Goal: Download file/media

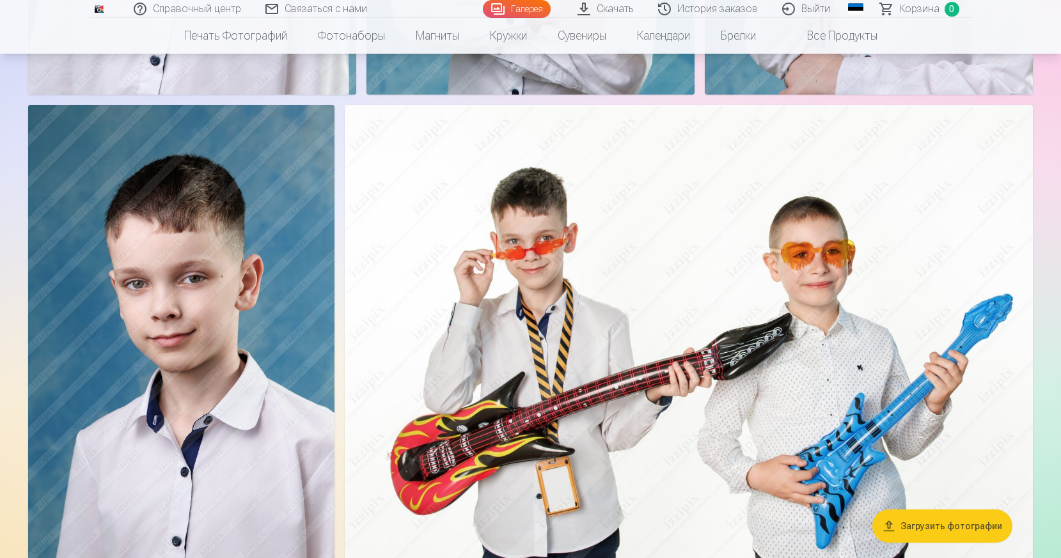
click at [918, 524] on font "Загрузить фотографии" at bounding box center [951, 526] width 102 height 10
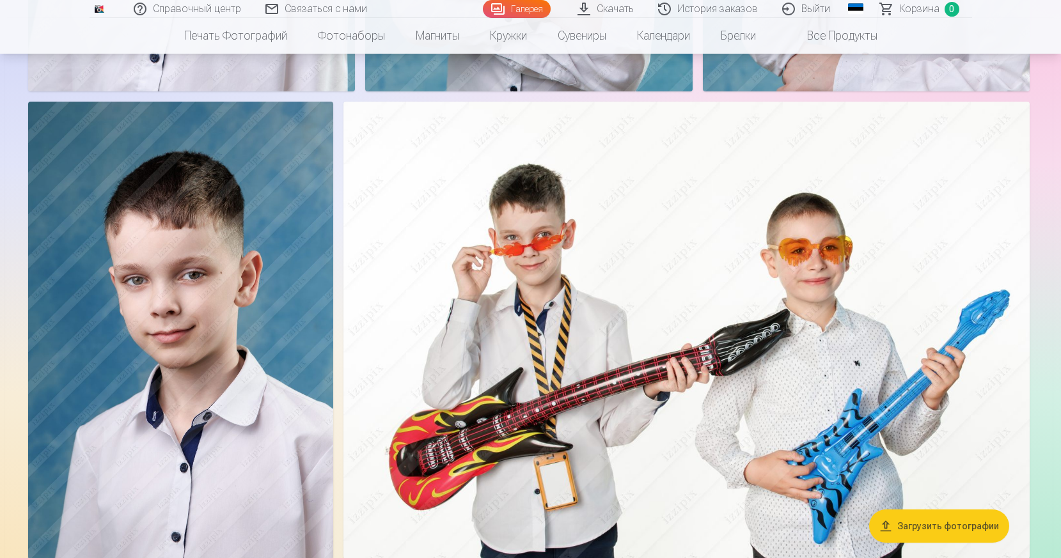
scroll to position [1025, 0]
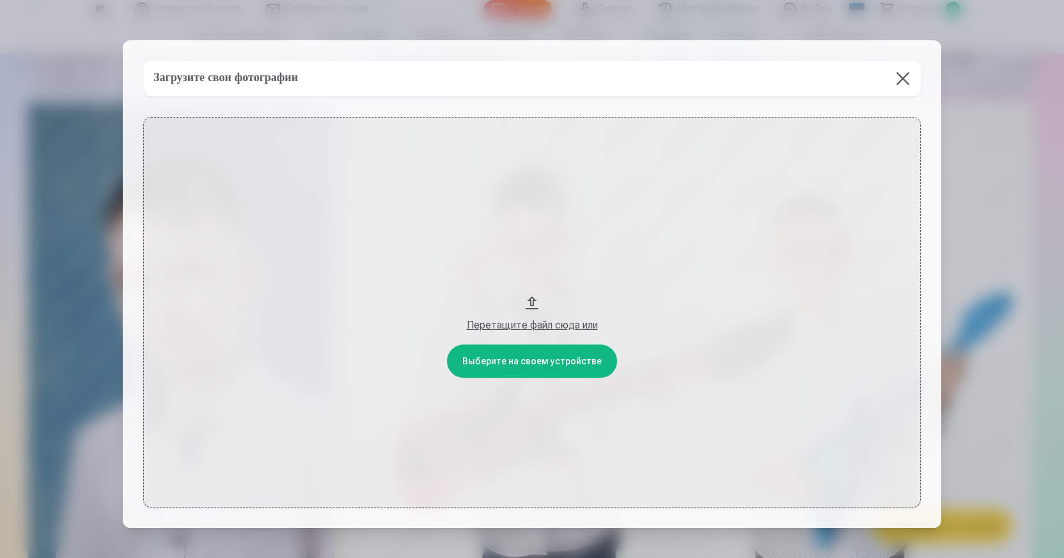
click at [902, 78] on button at bounding box center [903, 79] width 36 height 36
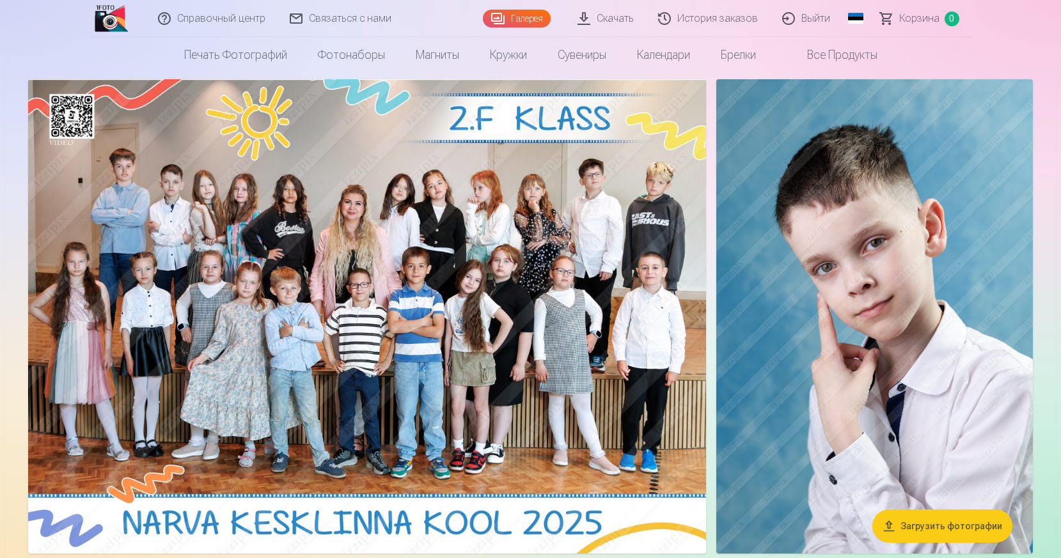
scroll to position [0, 0]
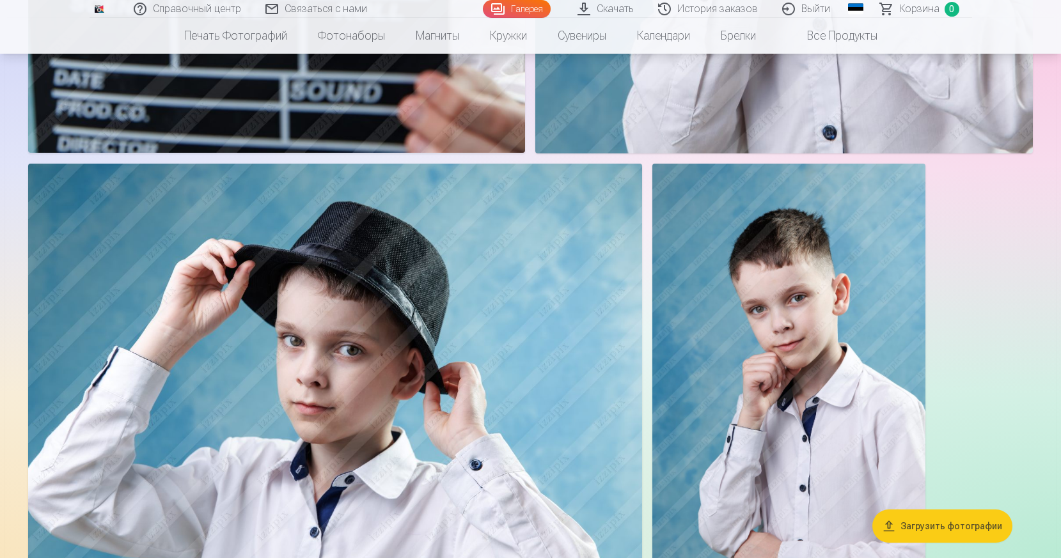
click at [781, 282] on img at bounding box center [788, 368] width 273 height 409
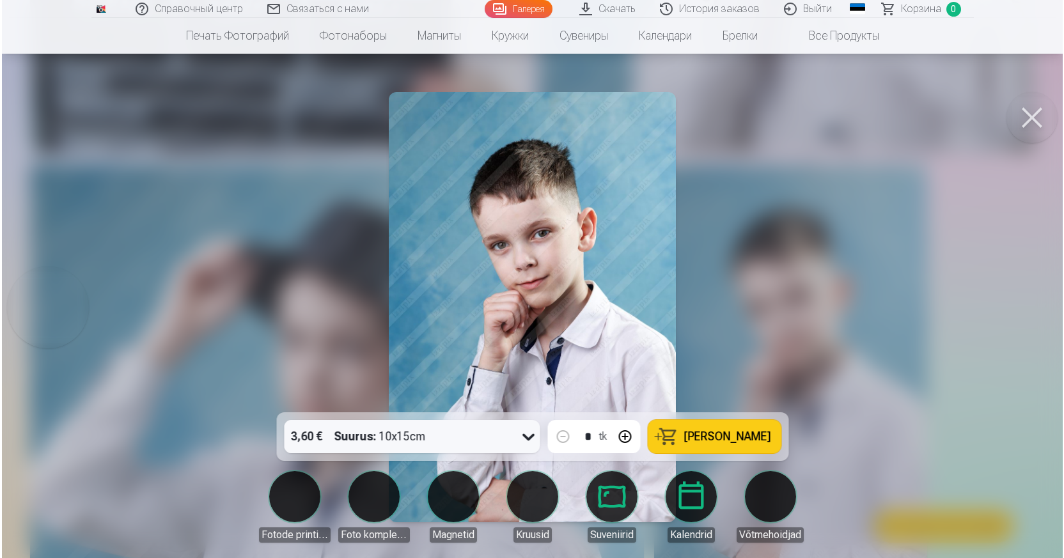
scroll to position [10197, 0]
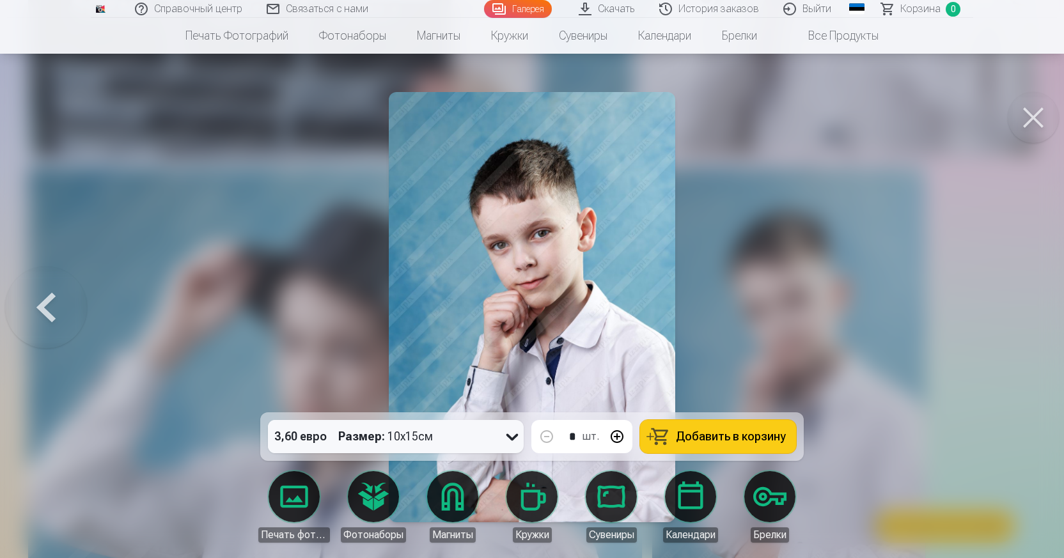
drag, startPoint x: 578, startPoint y: 255, endPoint x: 1034, endPoint y: 116, distance: 477.3
click at [1034, 116] on button at bounding box center [1033, 117] width 51 height 51
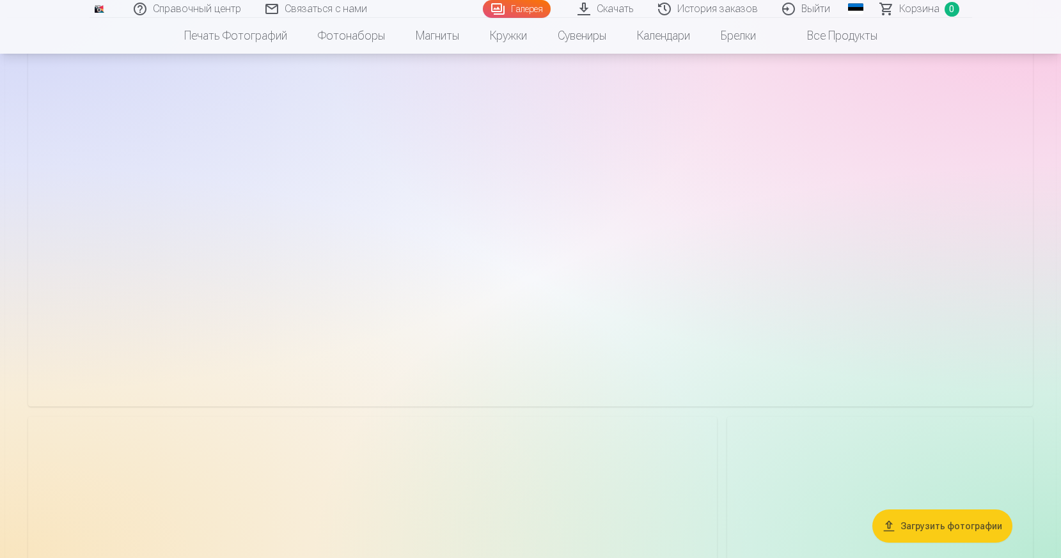
scroll to position [8185, 0]
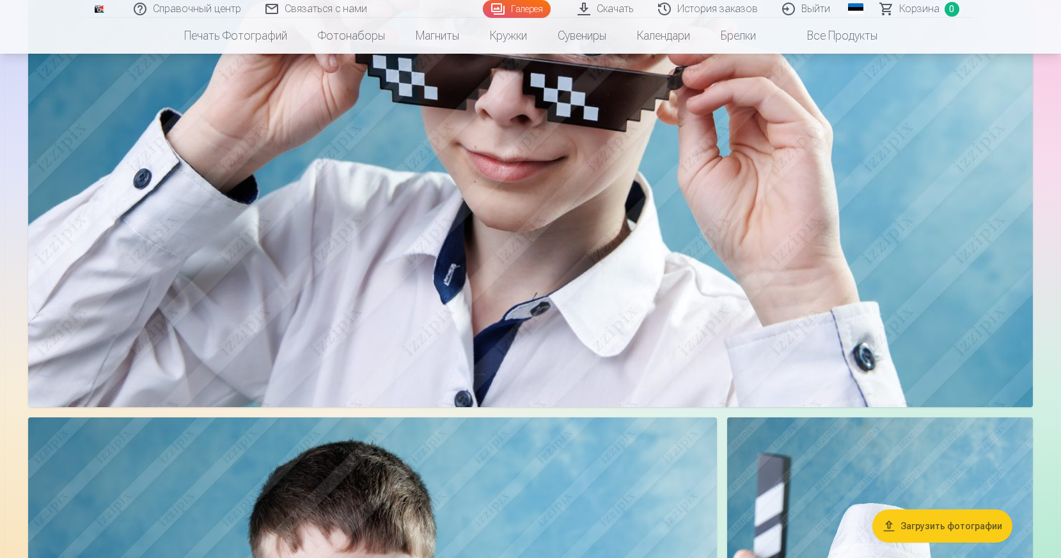
click at [608, 5] on font "Скачать" at bounding box center [615, 9] width 37 height 12
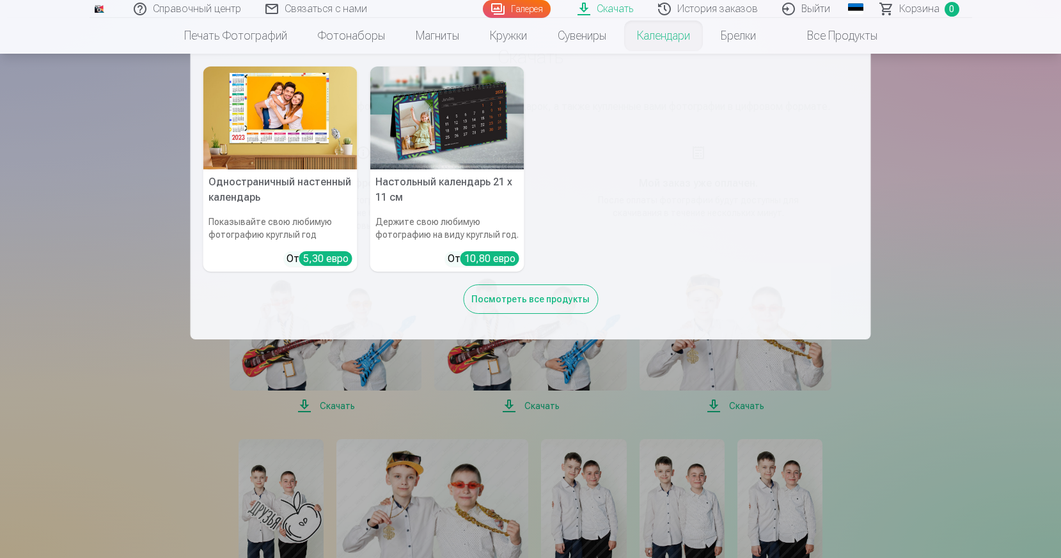
click at [975, 265] on nav "Одностраничный настенный календарь Показывайте свою любимую фотографию круглый …" at bounding box center [530, 197] width 1061 height 286
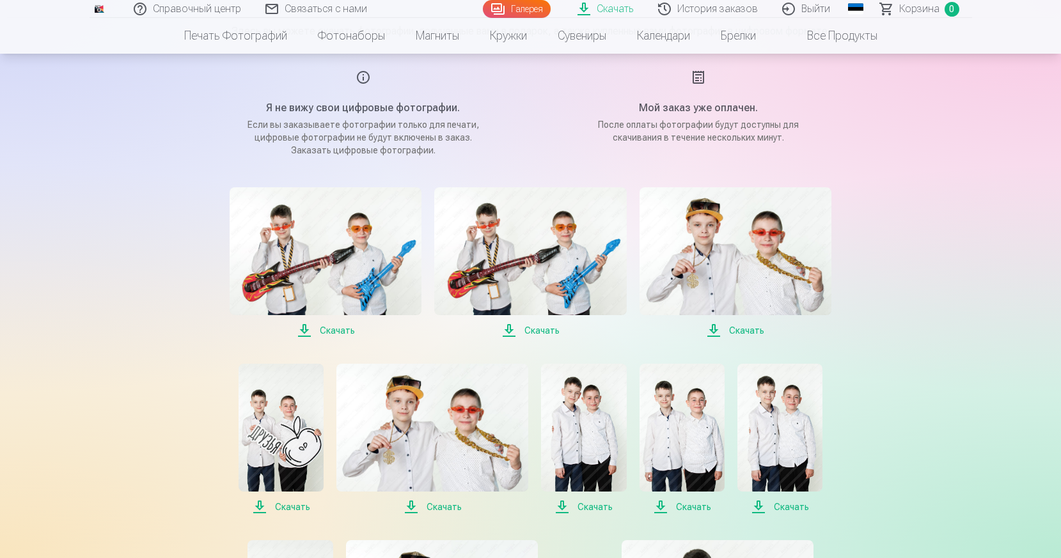
scroll to position [148, 0]
click at [336, 331] on font "Скачать" at bounding box center [337, 330] width 35 height 10
click at [306, 327] on span "Скачать" at bounding box center [326, 329] width 192 height 15
click at [511, 329] on span "Скачать" at bounding box center [530, 329] width 192 height 15
click at [508, 331] on span "Скачать" at bounding box center [530, 329] width 192 height 15
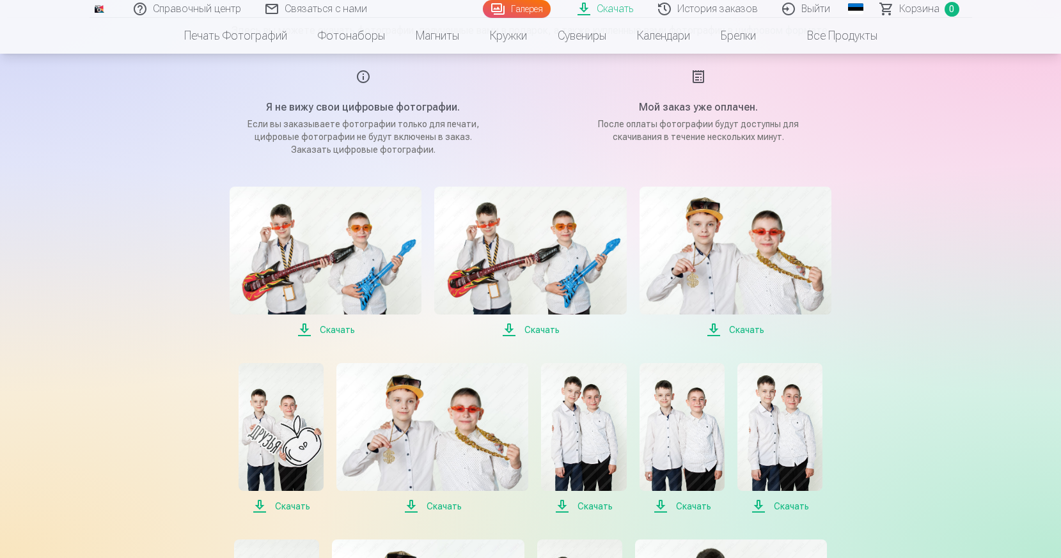
click at [508, 325] on span "Скачать" at bounding box center [530, 329] width 192 height 15
click at [542, 325] on font "Скачать" at bounding box center [541, 330] width 35 height 10
click at [512, 329] on span "Скачать" at bounding box center [530, 329] width 192 height 15
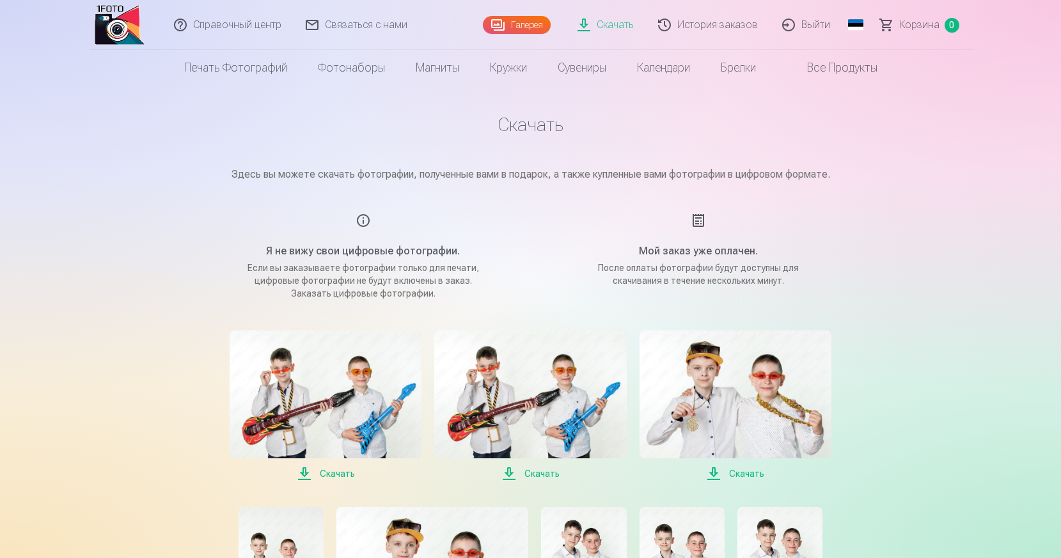
scroll to position [0, 0]
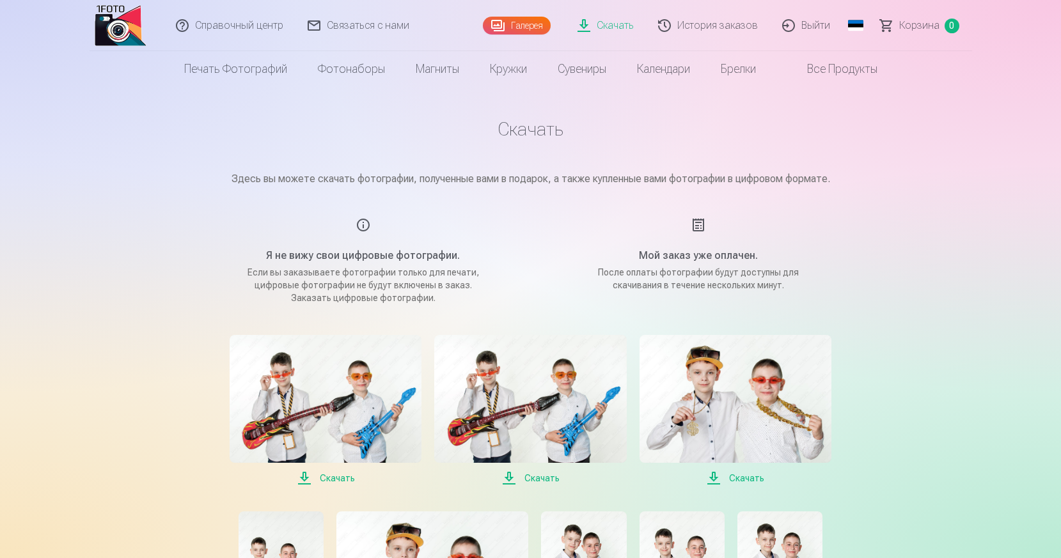
click at [516, 407] on img at bounding box center [530, 399] width 192 height 128
click at [510, 476] on span "Скачать" at bounding box center [530, 478] width 192 height 15
click at [508, 471] on span "Скачать" at bounding box center [530, 478] width 192 height 15
click at [511, 478] on span "Скачать" at bounding box center [530, 478] width 192 height 15
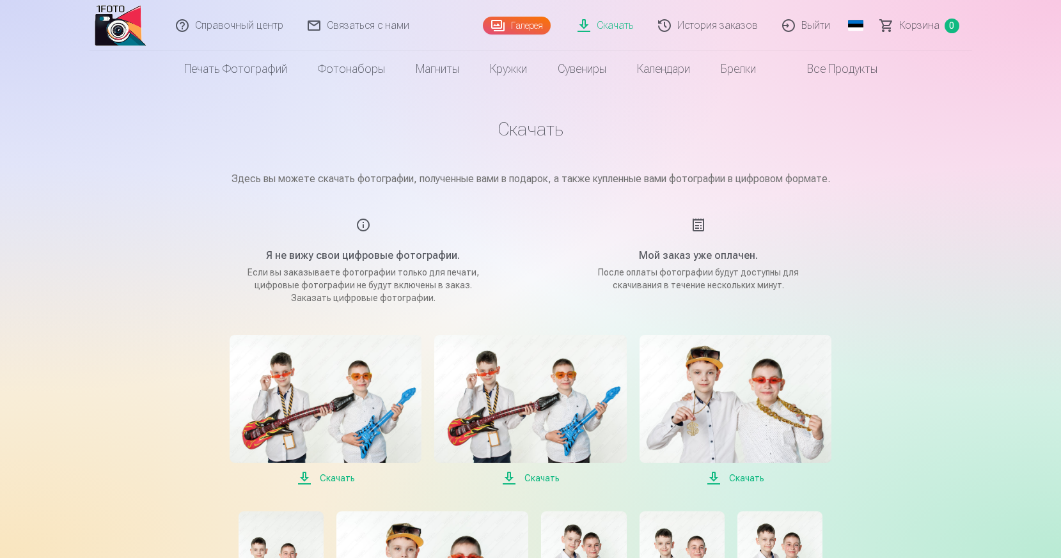
click at [540, 475] on font "Скачать" at bounding box center [541, 478] width 35 height 10
click at [511, 480] on span "Скачать" at bounding box center [530, 478] width 192 height 15
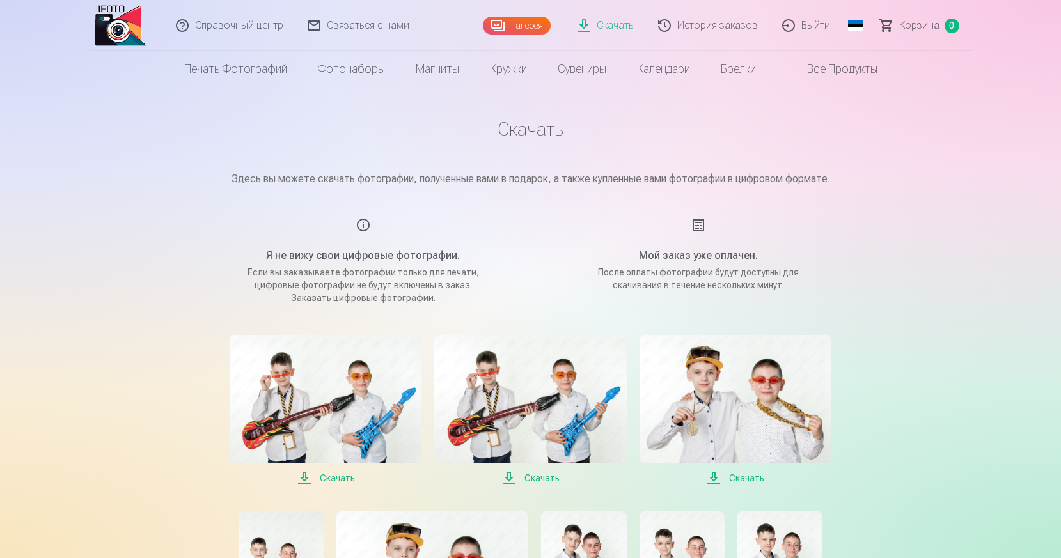
click at [511, 480] on span "Скачать" at bounding box center [530, 478] width 192 height 15
click at [509, 480] on span "Скачать" at bounding box center [530, 478] width 192 height 15
click at [537, 431] on img at bounding box center [530, 399] width 192 height 128
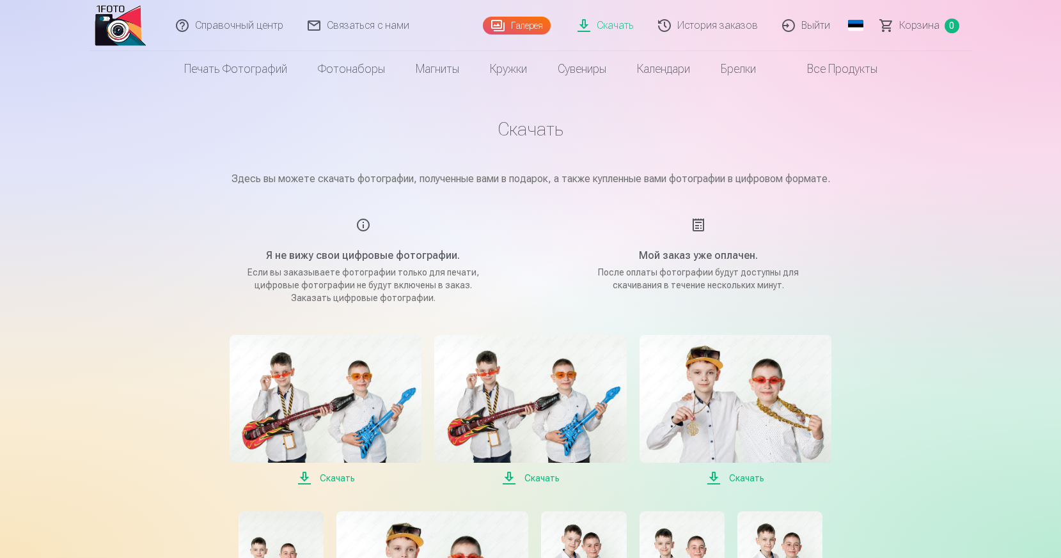
click at [509, 373] on img at bounding box center [530, 399] width 192 height 128
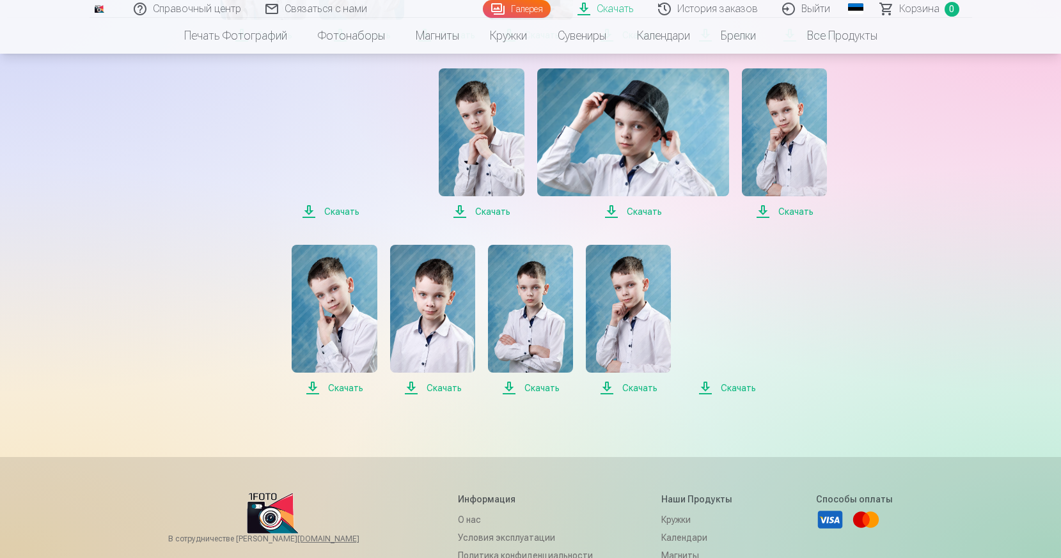
scroll to position [1325, 0]
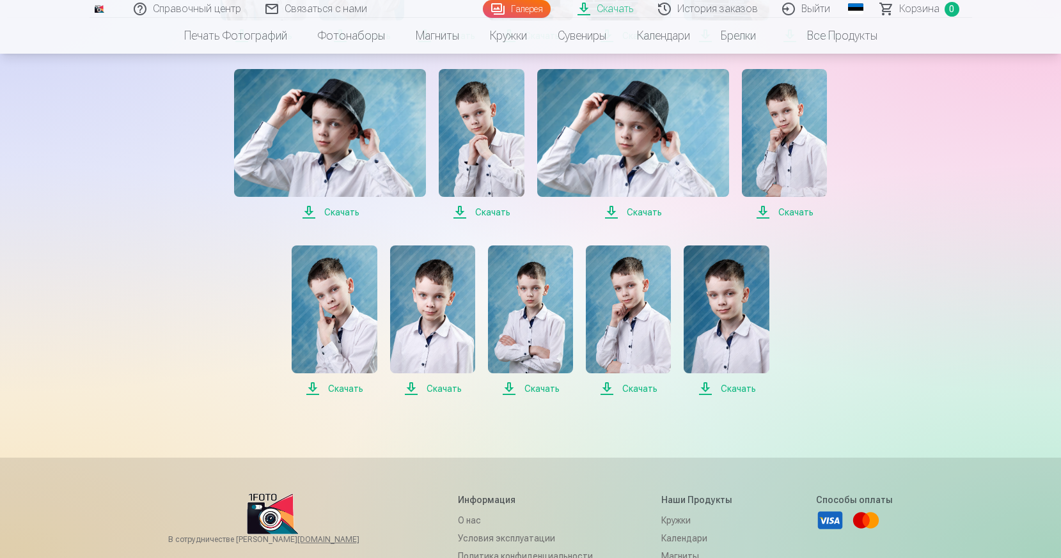
click at [753, 386] on span "Скачать" at bounding box center [726, 388] width 85 height 15
click at [756, 389] on font "Скачать" at bounding box center [738, 389] width 35 height 10
click at [769, 326] on img at bounding box center [726, 310] width 85 height 128
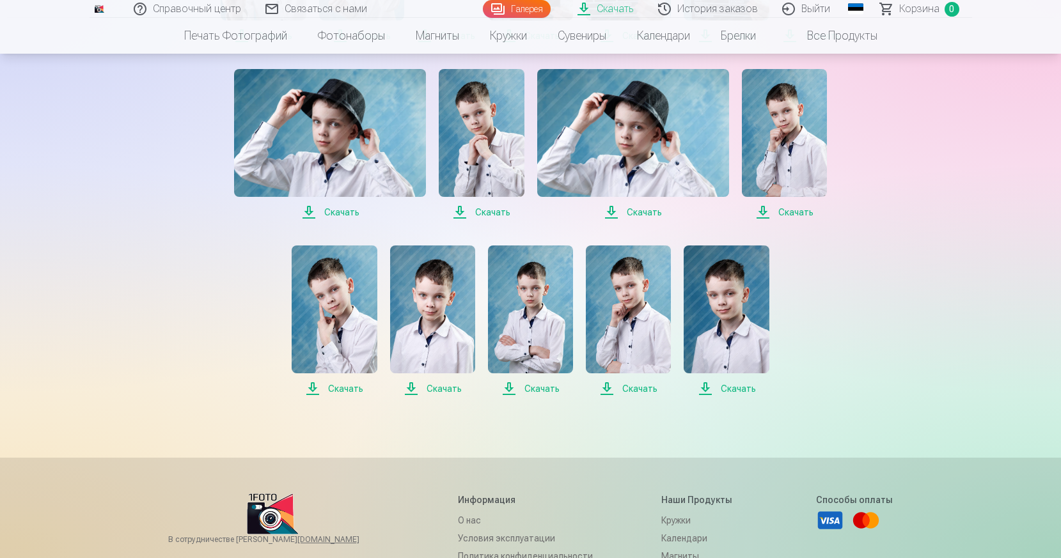
click at [769, 326] on img at bounding box center [726, 310] width 85 height 128
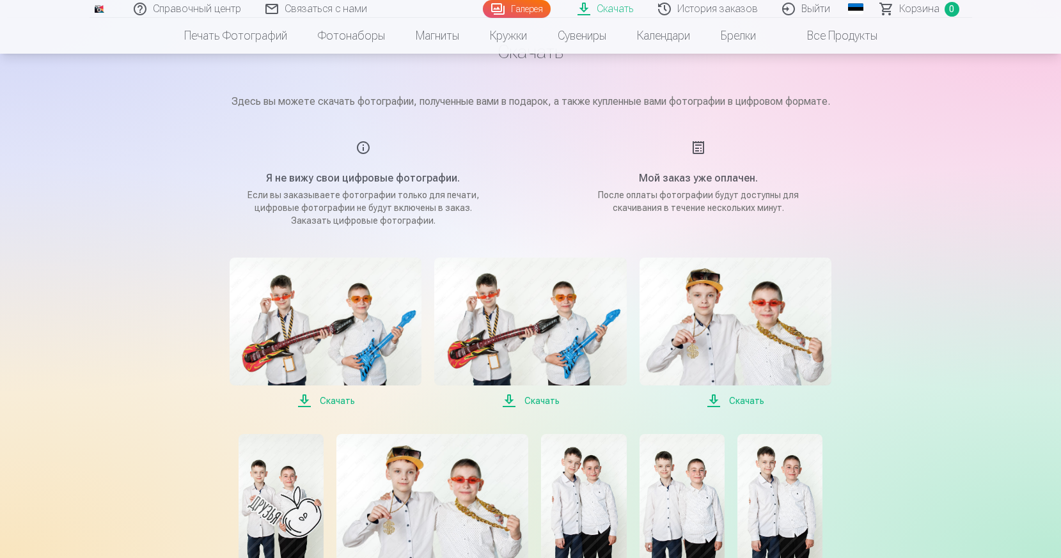
scroll to position [49, 0]
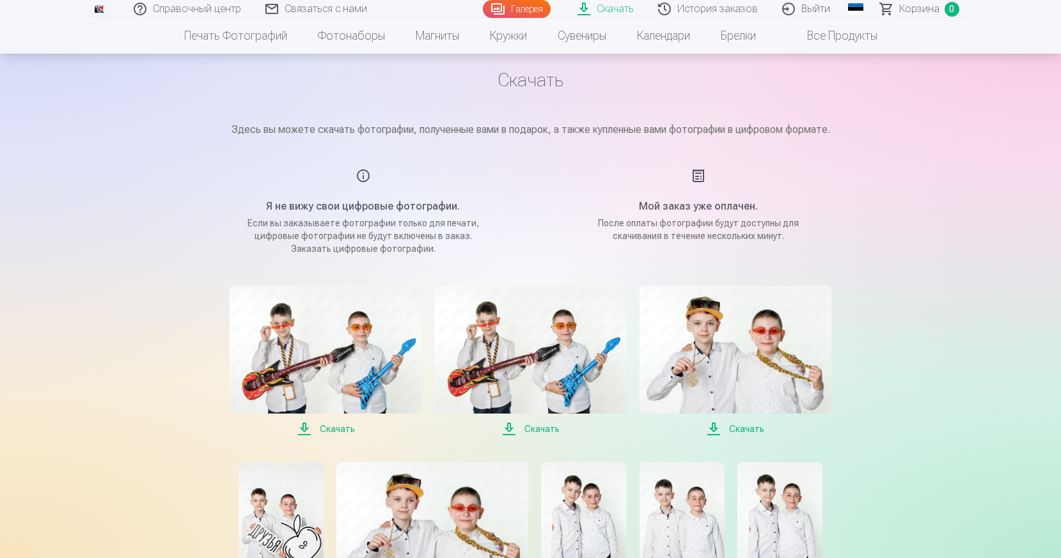
click at [510, 428] on span "Скачать" at bounding box center [530, 428] width 192 height 15
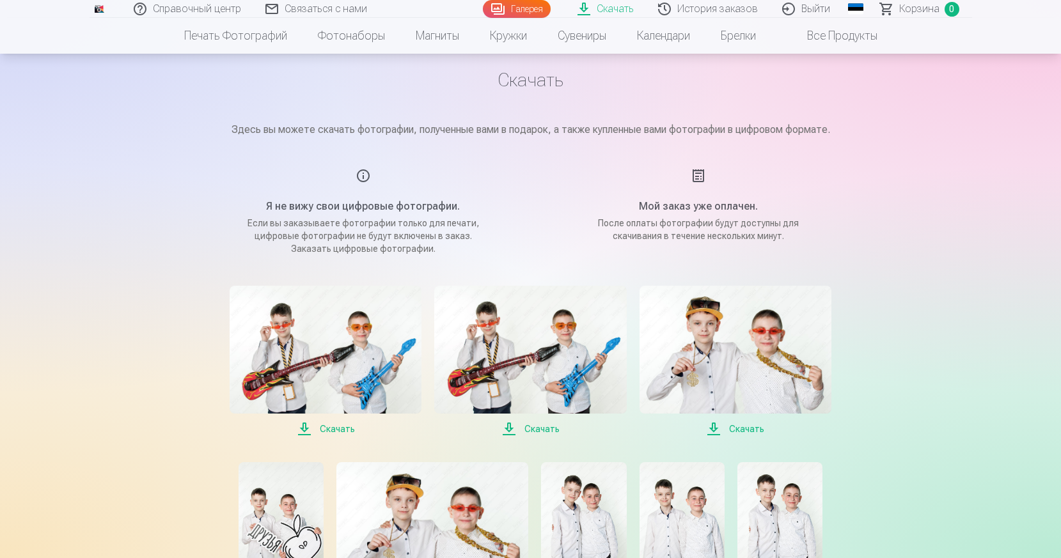
click at [510, 428] on span "Скачать" at bounding box center [530, 428] width 192 height 15
click at [513, 430] on span "Скачать" at bounding box center [530, 428] width 192 height 15
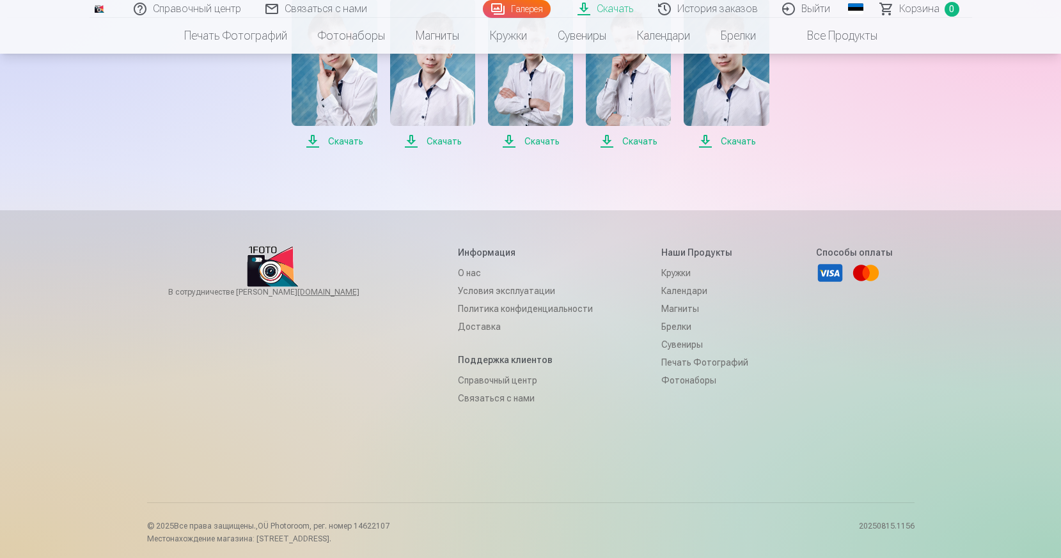
scroll to position [1576, 0]
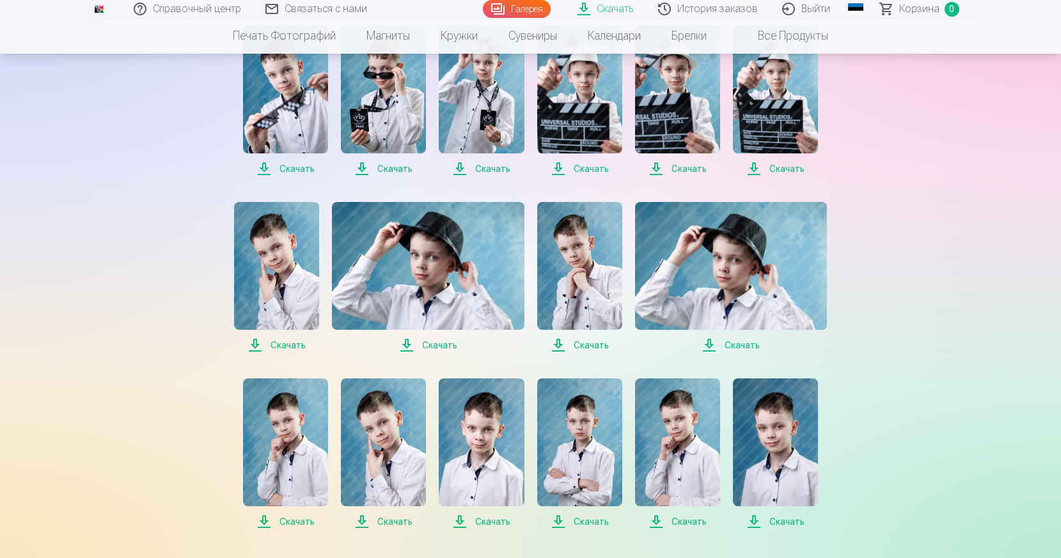
scroll to position [1193, 0]
click at [409, 340] on span "Скачать" at bounding box center [428, 344] width 192 height 15
click at [557, 344] on span "Скачать" at bounding box center [579, 344] width 85 height 15
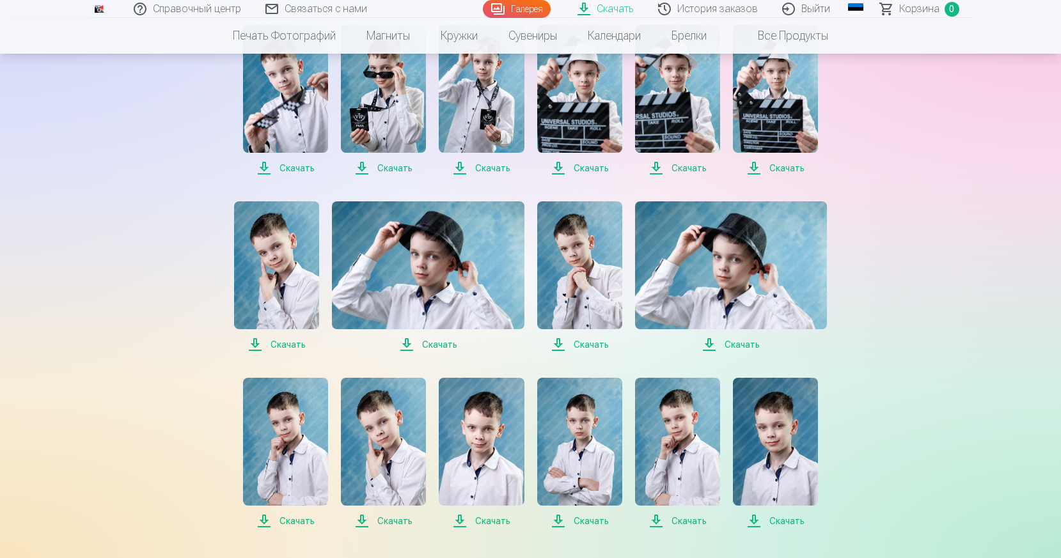
click at [557, 344] on span "Скачать" at bounding box center [579, 344] width 85 height 15
click at [576, 342] on font "Скачать" at bounding box center [591, 345] width 35 height 10
click at [254, 347] on span "Скачать" at bounding box center [276, 344] width 85 height 15
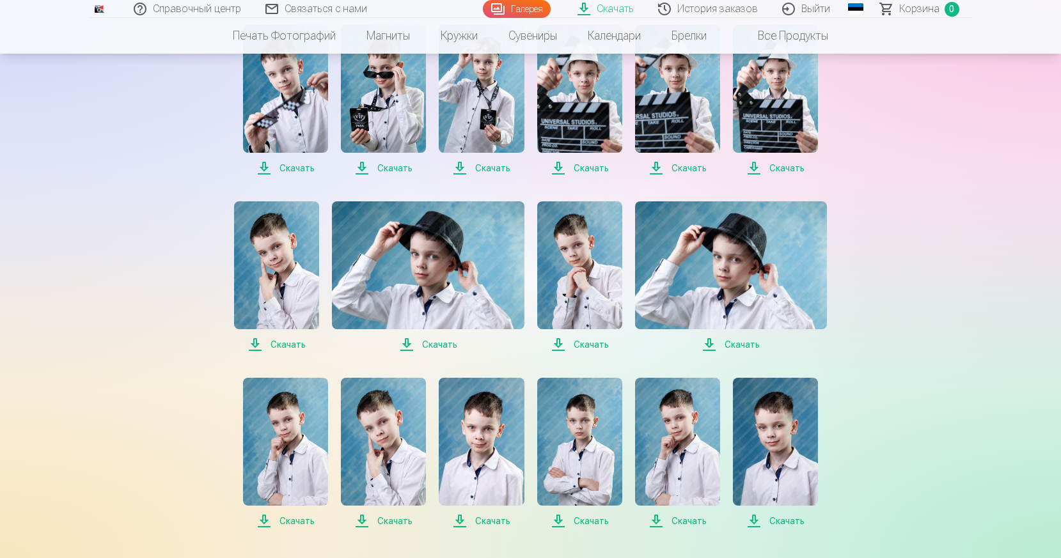
click at [254, 347] on span "Скачать" at bounding box center [276, 344] width 85 height 15
click at [256, 342] on span "Скачать" at bounding box center [276, 344] width 85 height 15
click at [288, 345] on font "Скачать" at bounding box center [288, 345] width 35 height 10
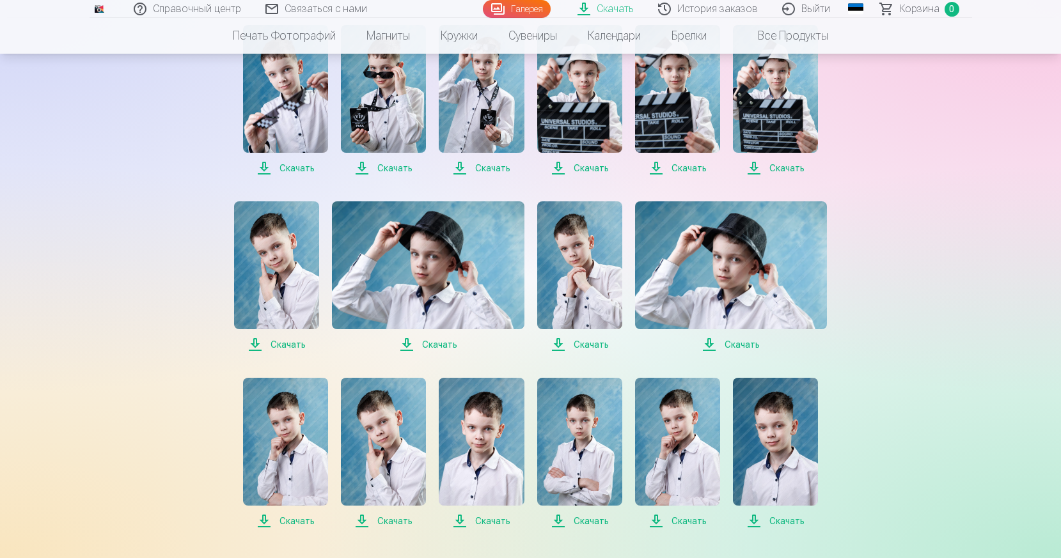
click at [286, 342] on font "Скачать" at bounding box center [288, 345] width 35 height 10
click at [256, 343] on span "Скачать" at bounding box center [276, 344] width 85 height 15
click at [294, 524] on font "Скачать" at bounding box center [296, 521] width 35 height 10
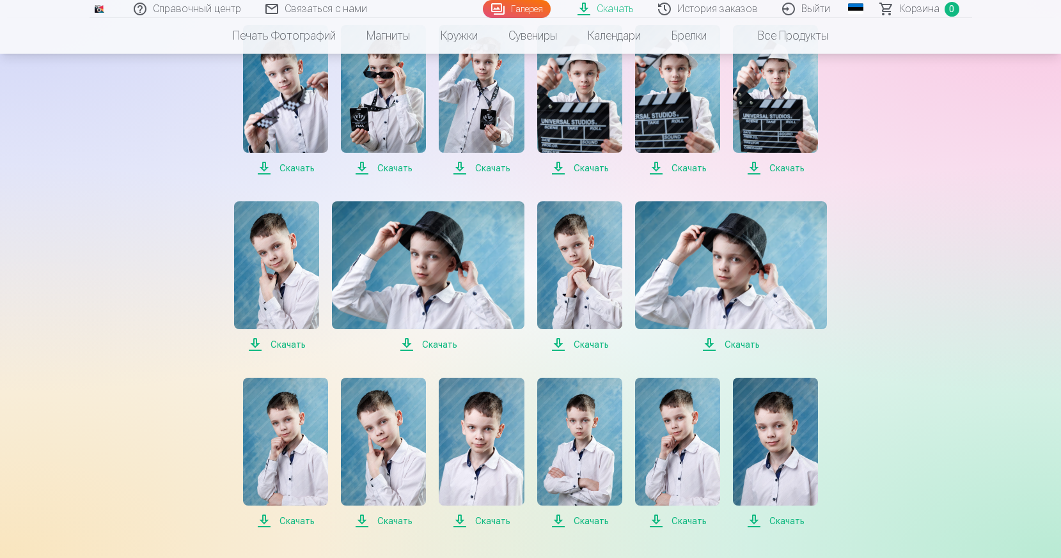
click at [294, 524] on font "Скачать" at bounding box center [296, 521] width 35 height 10
click at [462, 521] on span "Скачать" at bounding box center [481, 521] width 85 height 15
click at [284, 522] on font "Скачать" at bounding box center [296, 521] width 35 height 10
click at [373, 524] on span "Скачать" at bounding box center [383, 521] width 85 height 15
click at [462, 521] on span "Скачать" at bounding box center [481, 521] width 85 height 15
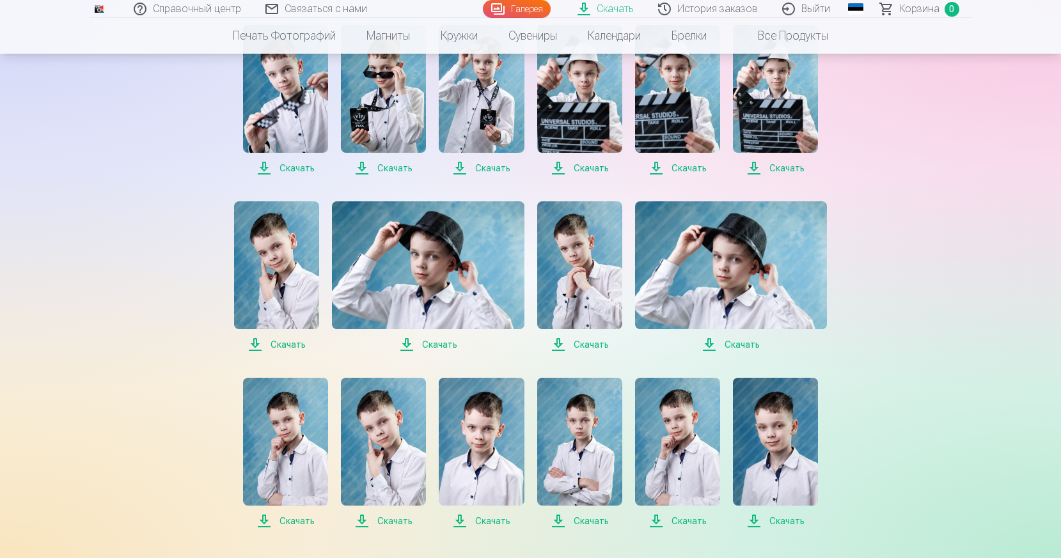
click at [561, 521] on span "Скачать" at bounding box center [579, 521] width 85 height 15
click at [658, 520] on span "Скачать" at bounding box center [677, 521] width 85 height 15
click at [754, 521] on span "Скачать" at bounding box center [775, 521] width 85 height 15
click at [708, 342] on span "Скачать" at bounding box center [731, 344] width 192 height 15
click at [561, 344] on span "Скачать" at bounding box center [579, 344] width 85 height 15
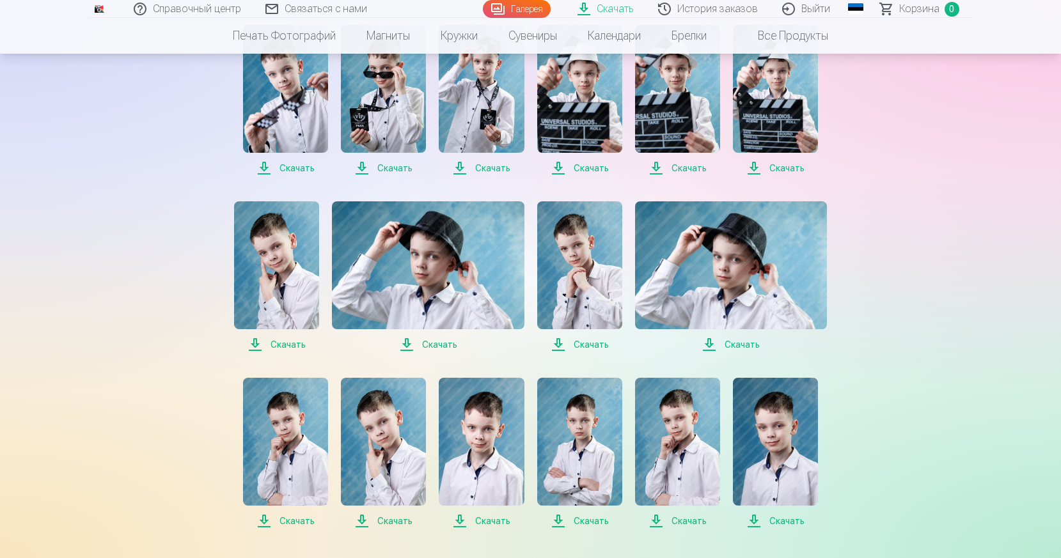
click at [258, 344] on span "Скачать" at bounding box center [276, 344] width 85 height 15
click at [265, 166] on span "Скачать" at bounding box center [285, 168] width 85 height 15
click at [362, 166] on span "Скачать" at bounding box center [383, 168] width 85 height 15
click at [462, 168] on span "Скачать" at bounding box center [481, 168] width 85 height 15
click at [558, 168] on span "Скачать" at bounding box center [579, 168] width 85 height 15
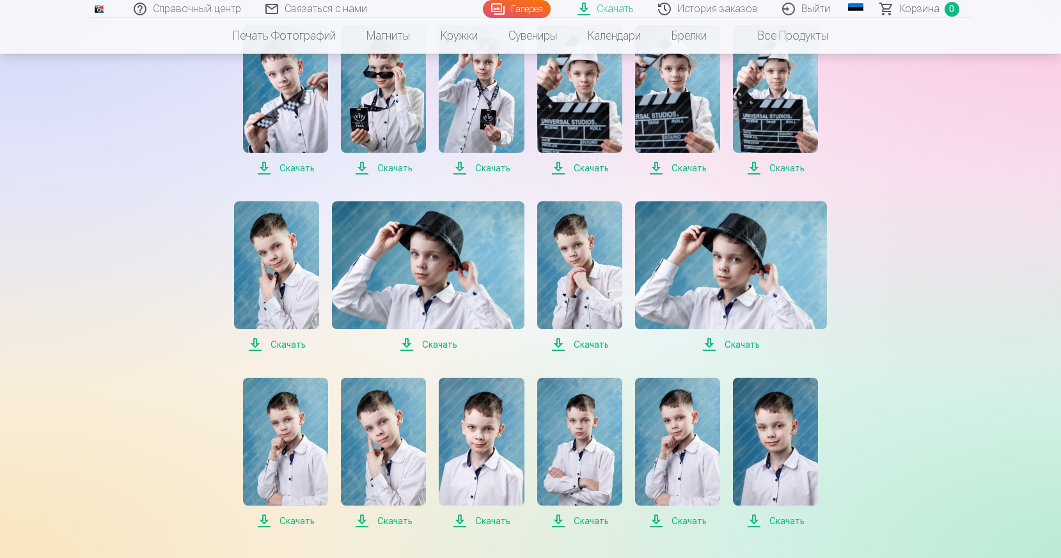
click at [657, 167] on span "Скачать" at bounding box center [677, 168] width 85 height 15
click at [753, 166] on span "Скачать" at bounding box center [775, 168] width 85 height 15
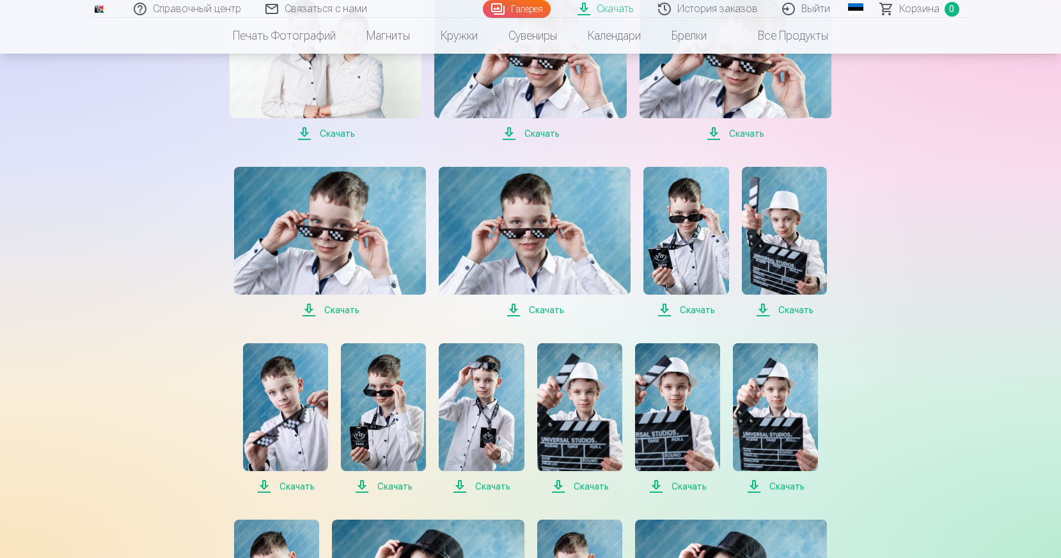
scroll to position [874, 0]
click at [310, 310] on span "Скачать" at bounding box center [330, 310] width 192 height 15
click at [517, 309] on span "Скачать" at bounding box center [535, 310] width 192 height 15
click at [665, 312] on span "Скачать" at bounding box center [685, 310] width 85 height 15
click at [762, 310] on span "Скачать" at bounding box center [784, 310] width 85 height 15
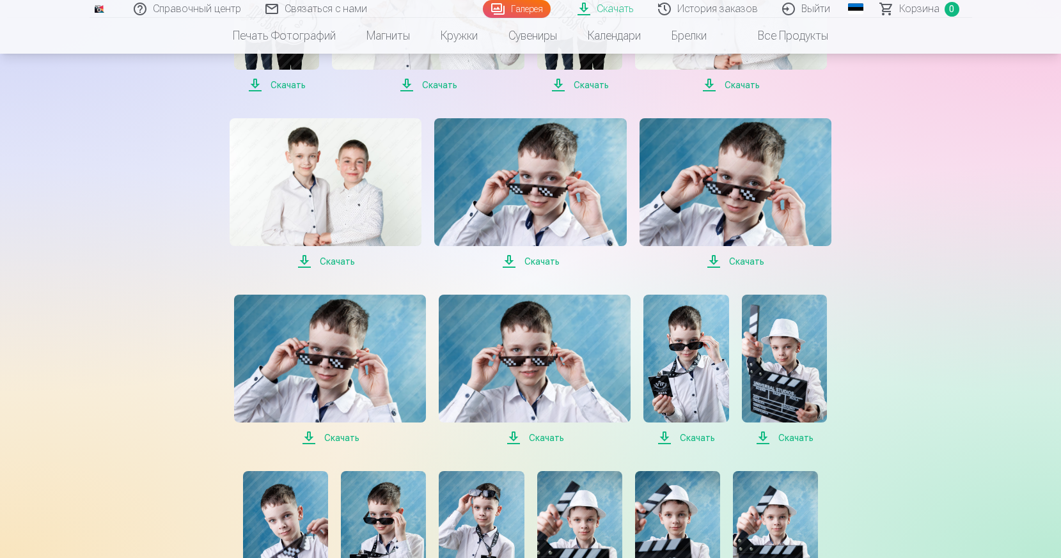
scroll to position [746, 0]
click at [712, 263] on span "Скачать" at bounding box center [736, 262] width 192 height 15
click at [508, 263] on span "Скачать" at bounding box center [530, 262] width 192 height 15
click at [305, 260] on span "Скачать" at bounding box center [326, 262] width 192 height 15
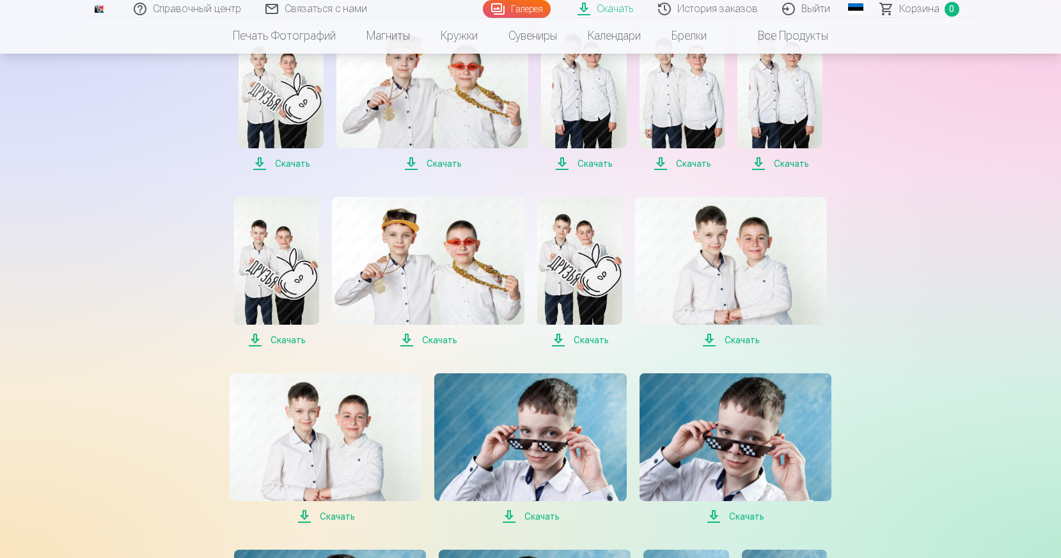
scroll to position [491, 0]
click at [276, 338] on font "Скачать" at bounding box center [288, 341] width 35 height 10
click at [409, 342] on span "Скачать" at bounding box center [428, 340] width 192 height 15
click at [560, 340] on span "Скачать" at bounding box center [579, 340] width 85 height 15
click at [709, 340] on span "Скачать" at bounding box center [731, 340] width 192 height 15
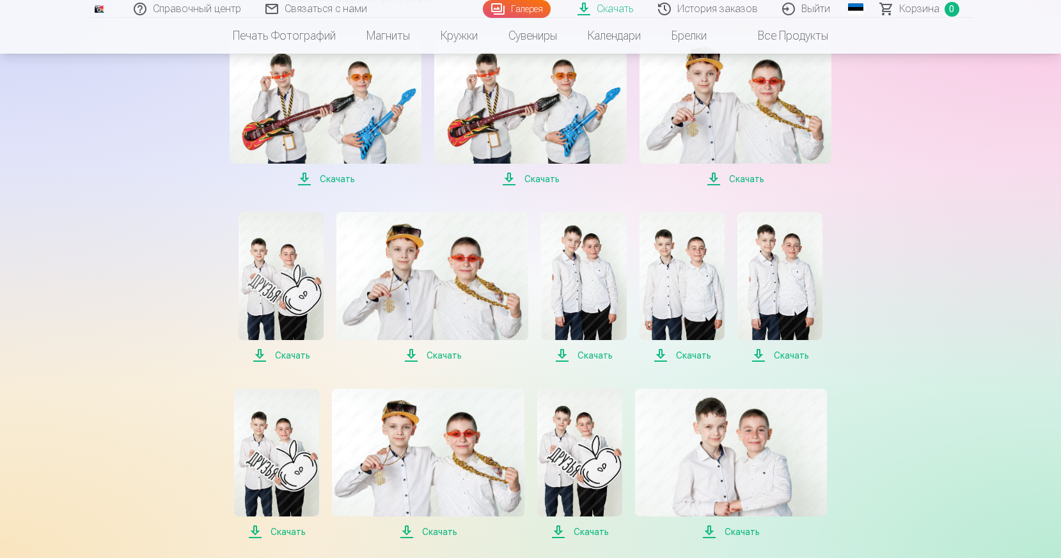
scroll to position [299, 0]
click at [760, 356] on span "Скачать" at bounding box center [779, 356] width 85 height 15
click at [661, 354] on span "Скачать" at bounding box center [682, 356] width 85 height 15
click at [565, 358] on span "Скачать" at bounding box center [583, 356] width 85 height 15
click at [411, 354] on span "Скачать" at bounding box center [432, 356] width 192 height 15
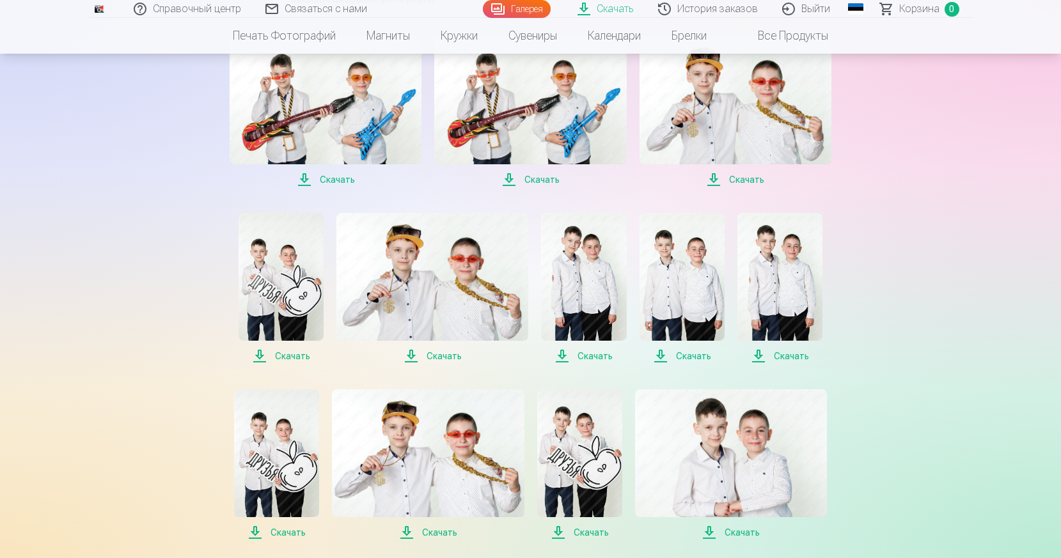
click at [262, 357] on span "Скачать" at bounding box center [281, 356] width 85 height 15
click at [305, 181] on span "Скачать" at bounding box center [326, 179] width 192 height 15
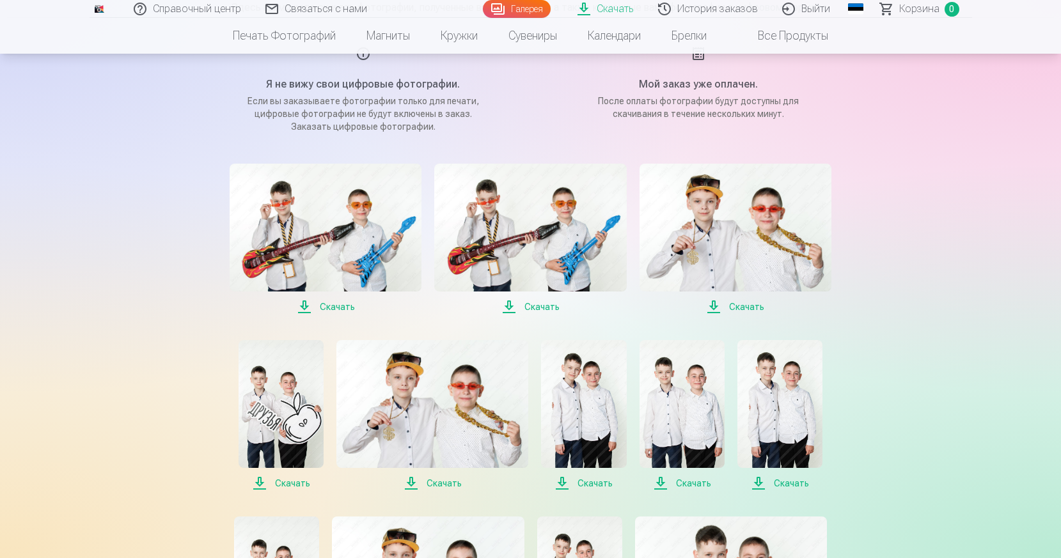
scroll to position [171, 0]
click at [510, 305] on span "Скачать" at bounding box center [530, 307] width 192 height 15
click at [714, 307] on span "Скачать" at bounding box center [736, 307] width 192 height 15
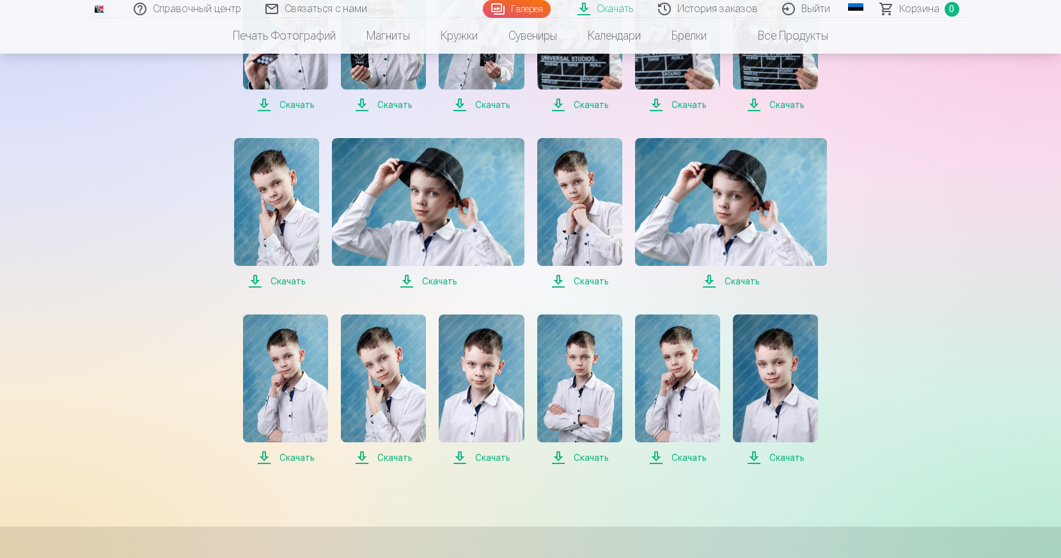
scroll to position [1257, 0]
click at [811, 8] on font "Выйти" at bounding box center [815, 9] width 29 height 12
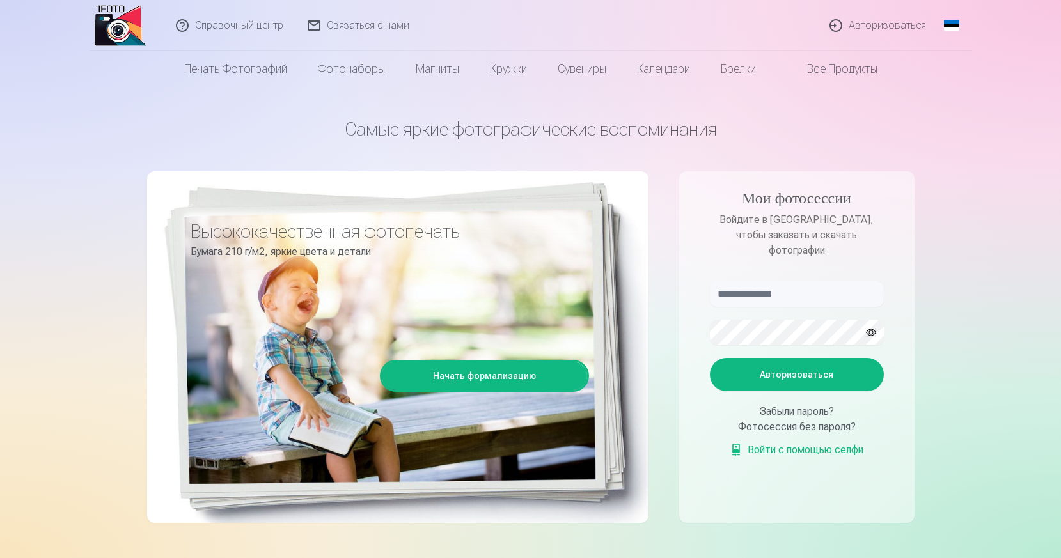
click at [856, 24] on font "Авторизоваться" at bounding box center [887, 25] width 77 height 12
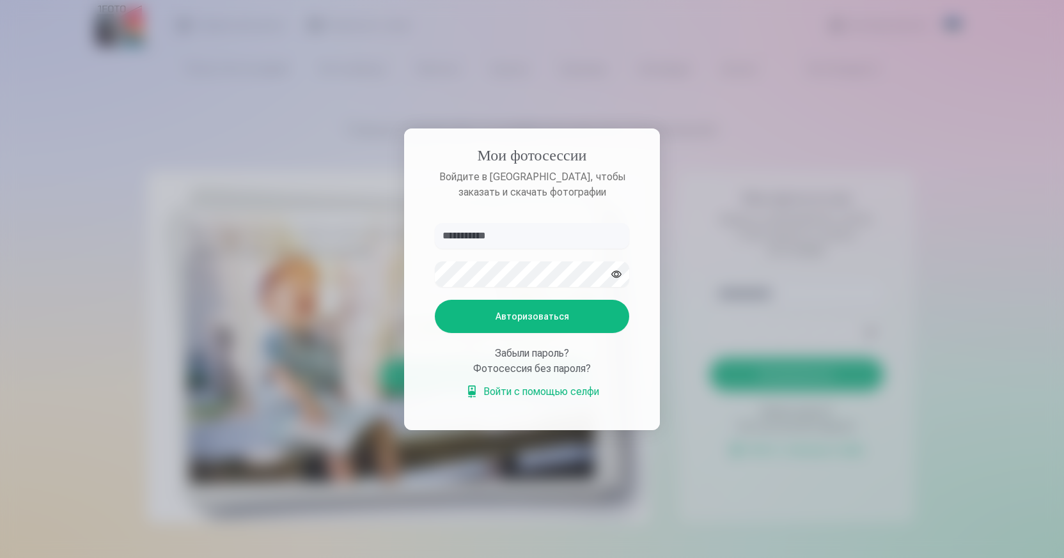
type input "**********"
click at [496, 313] on button "Авторизоваться" at bounding box center [532, 316] width 194 height 33
